Goal: Transaction & Acquisition: Book appointment/travel/reservation

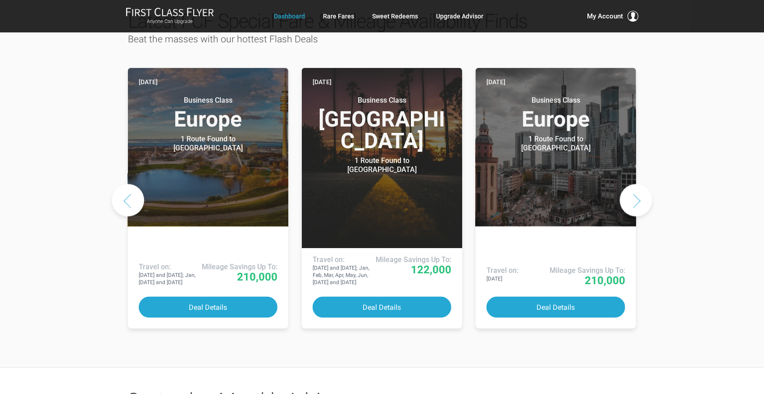
scroll to position [480, 0]
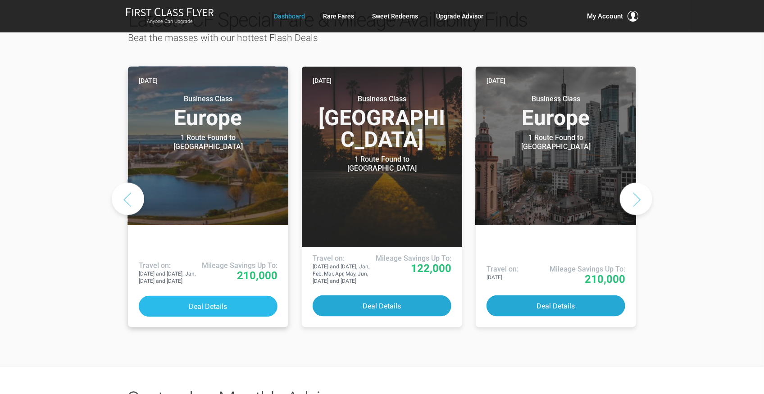
click at [219, 296] on button "Deal Details" at bounding box center [208, 306] width 139 height 21
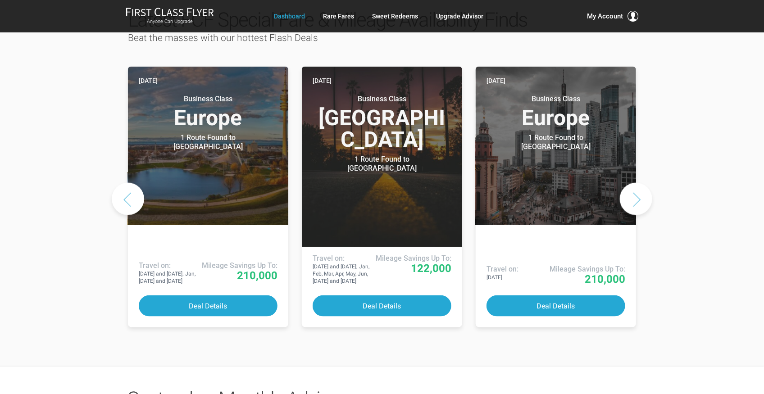
click at [636, 183] on button "Next slide" at bounding box center [636, 199] width 32 height 32
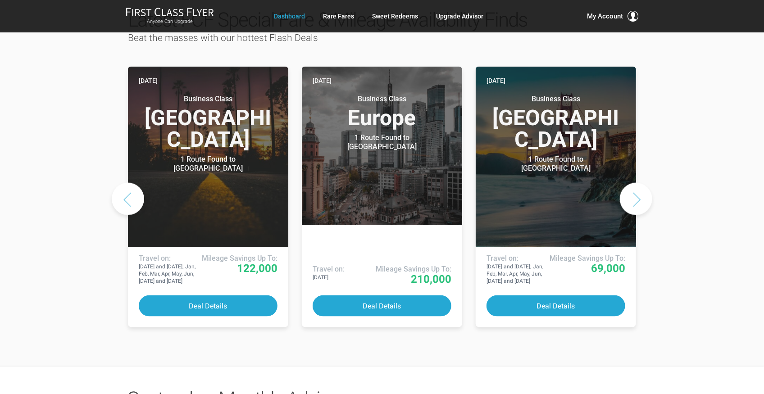
click at [638, 183] on button "Next slide" at bounding box center [636, 199] width 32 height 32
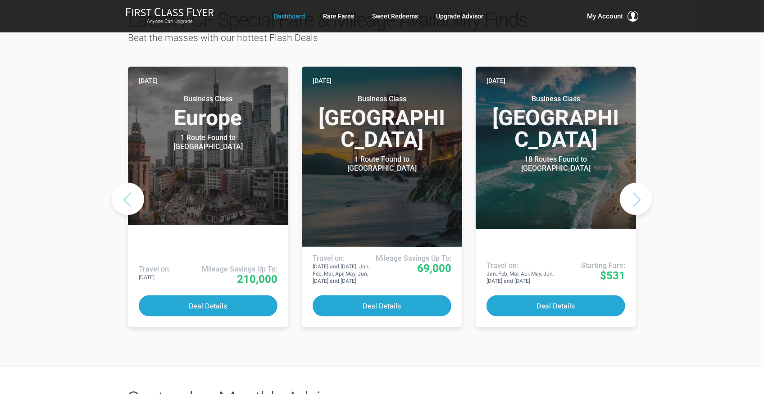
click at [638, 183] on button "Next slide" at bounding box center [636, 199] width 32 height 32
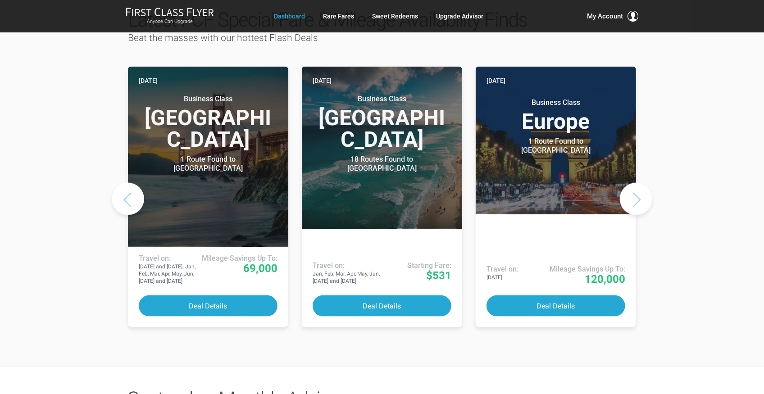
click at [638, 183] on button "Next slide" at bounding box center [636, 199] width 32 height 32
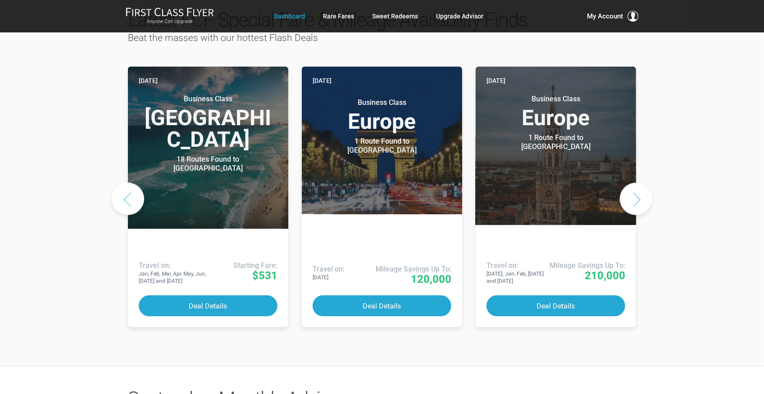
click at [633, 183] on button "Next slide" at bounding box center [636, 199] width 32 height 32
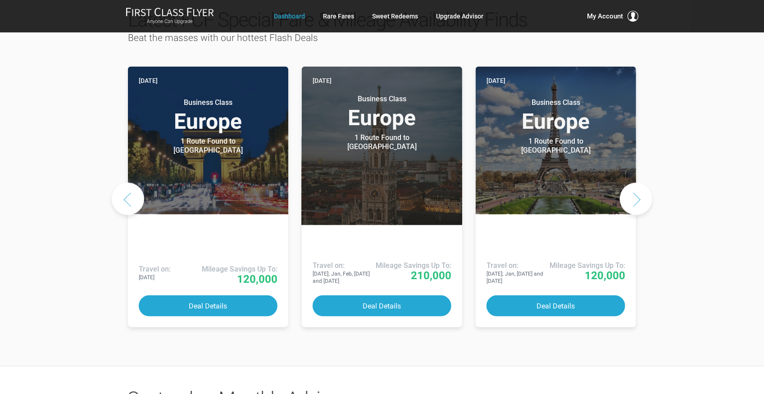
click at [632, 183] on button "Next slide" at bounding box center [636, 199] width 32 height 32
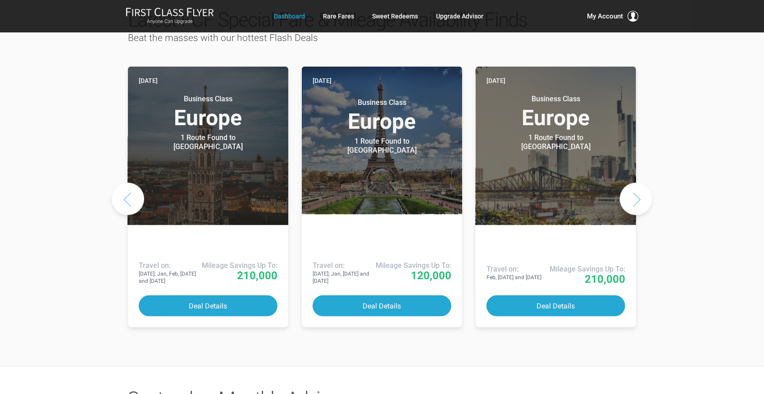
click at [129, 183] on button "Previous slide" at bounding box center [128, 199] width 32 height 32
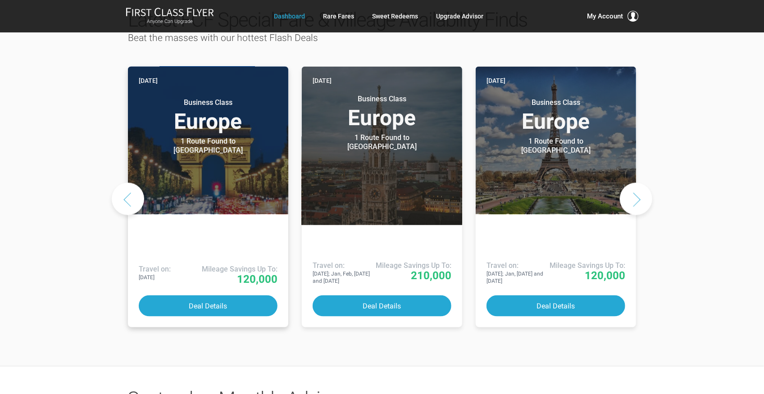
click at [203, 106] on h3 "Business Class Europe" at bounding box center [208, 115] width 139 height 34
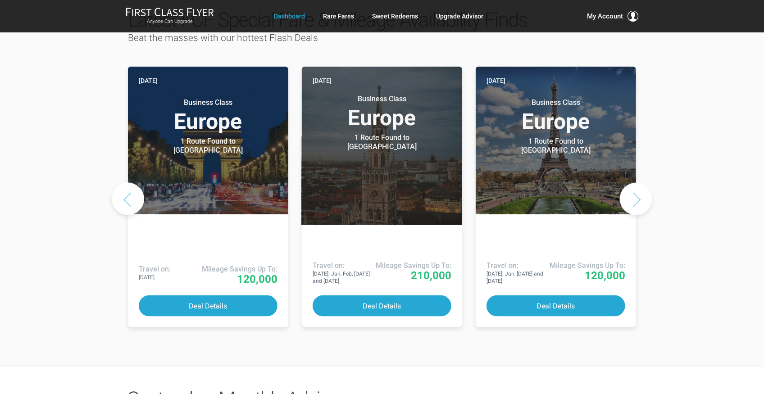
click at [643, 183] on button "Next slide" at bounding box center [636, 199] width 32 height 32
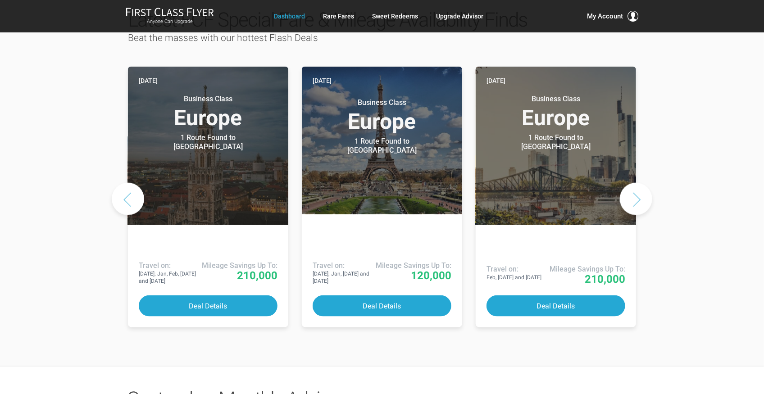
click at [644, 183] on button "Next slide" at bounding box center [636, 199] width 32 height 32
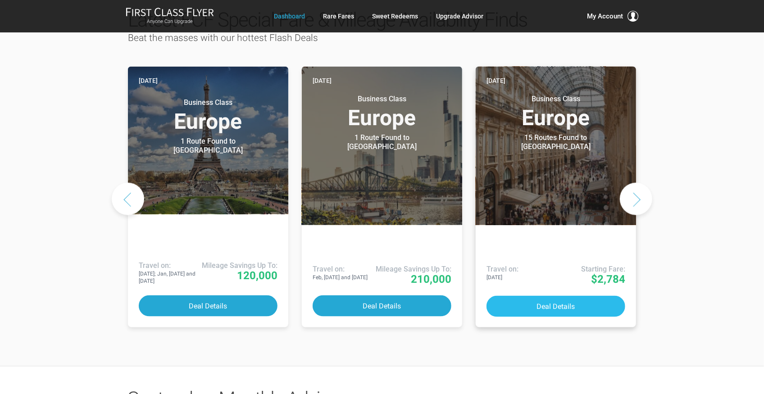
click at [546, 296] on button "Deal Details" at bounding box center [556, 306] width 139 height 21
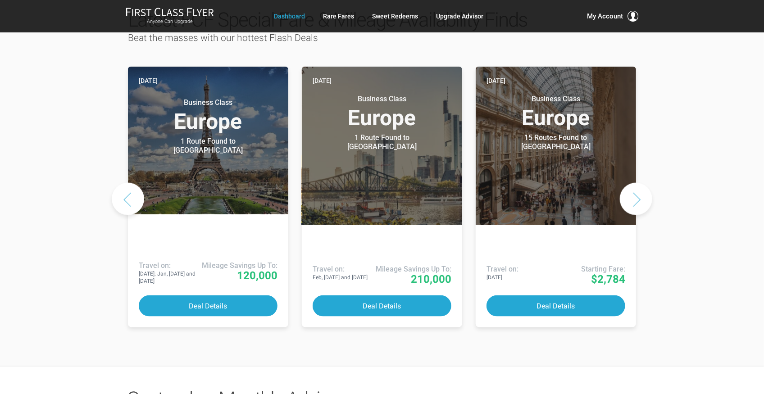
click at [638, 183] on button "Next slide" at bounding box center [636, 199] width 32 height 32
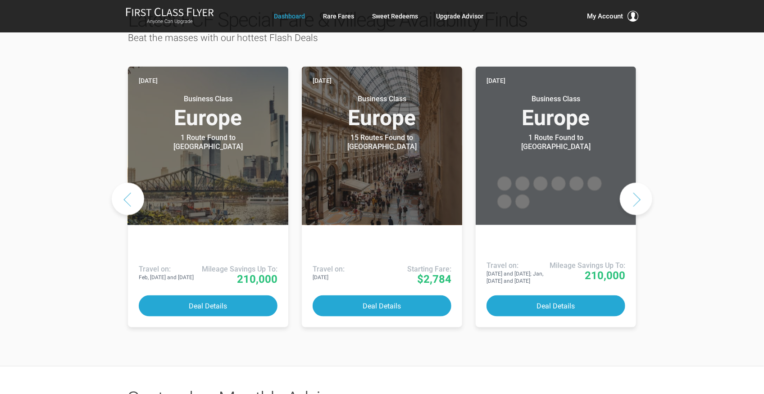
click at [638, 183] on button "Next slide" at bounding box center [636, 199] width 32 height 32
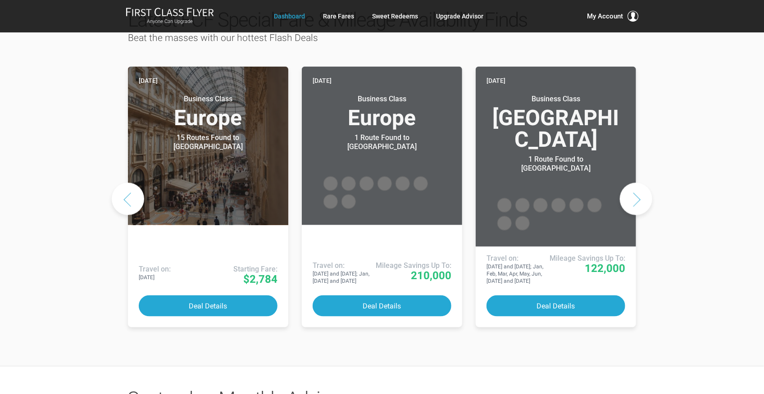
click at [638, 183] on button "Next slide" at bounding box center [636, 199] width 32 height 32
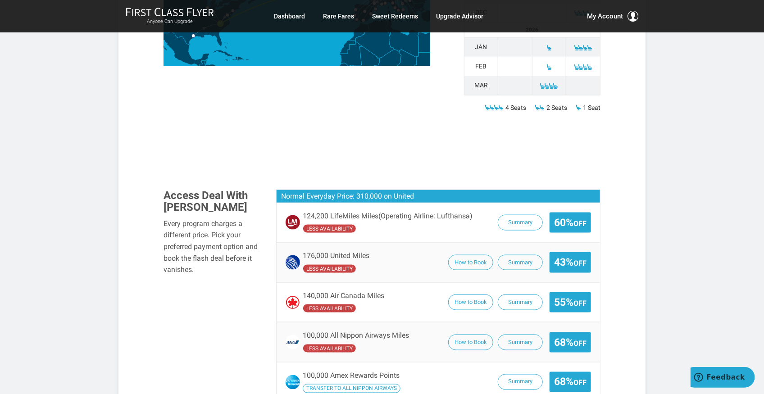
scroll to position [481, 0]
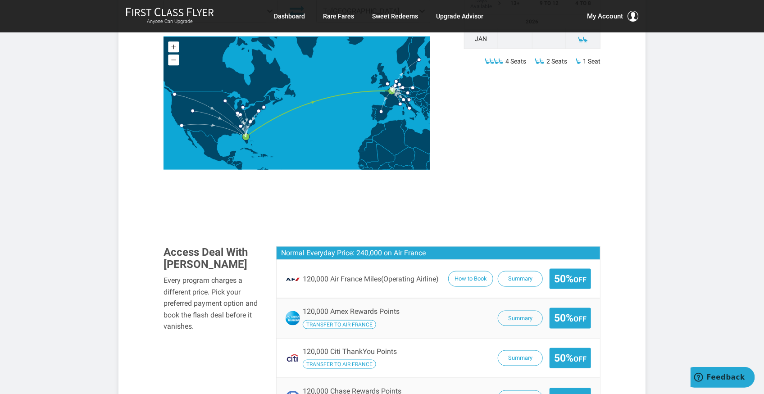
scroll to position [450, 0]
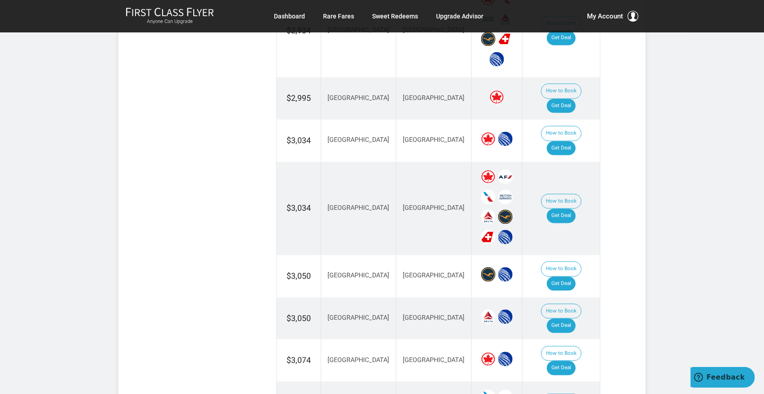
scroll to position [840, 0]
click at [568, 277] on link "Get Deal" at bounding box center [561, 284] width 29 height 14
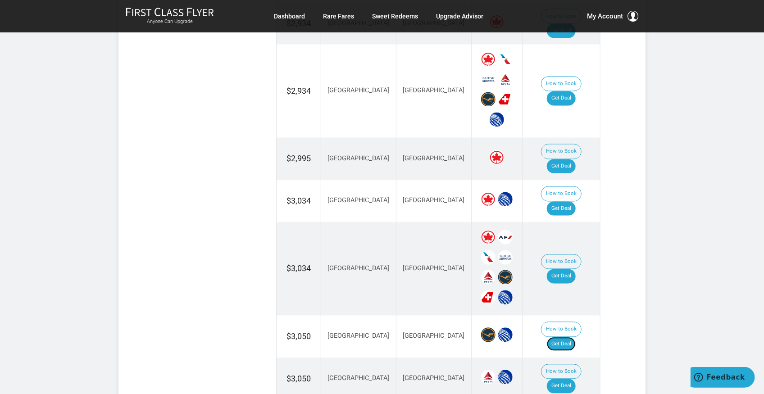
scroll to position [779, 0]
